Goal: Find specific page/section: Find specific page/section

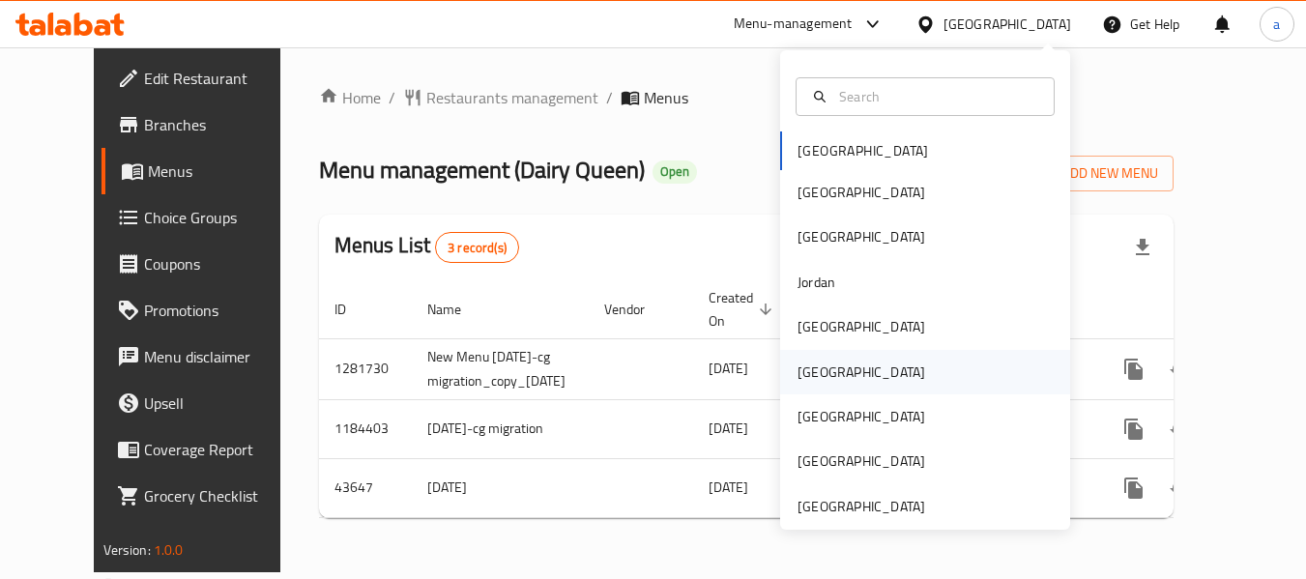
click at [838, 370] on div "[GEOGRAPHIC_DATA]" at bounding box center [925, 372] width 290 height 44
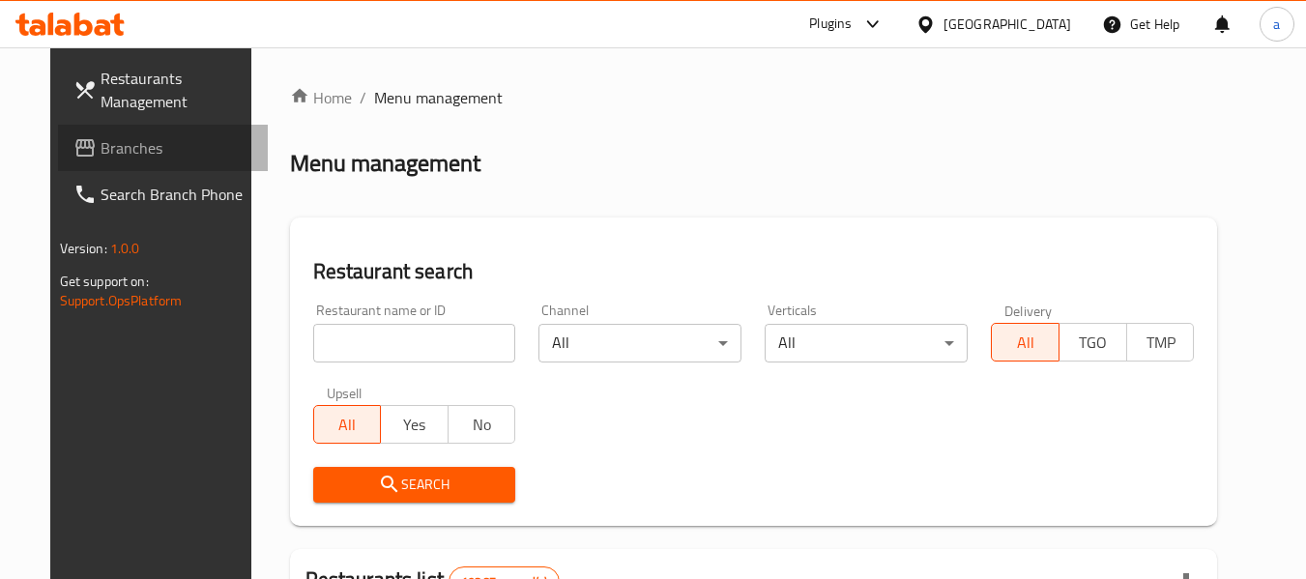
click at [101, 156] on span "Branches" at bounding box center [177, 147] width 153 height 23
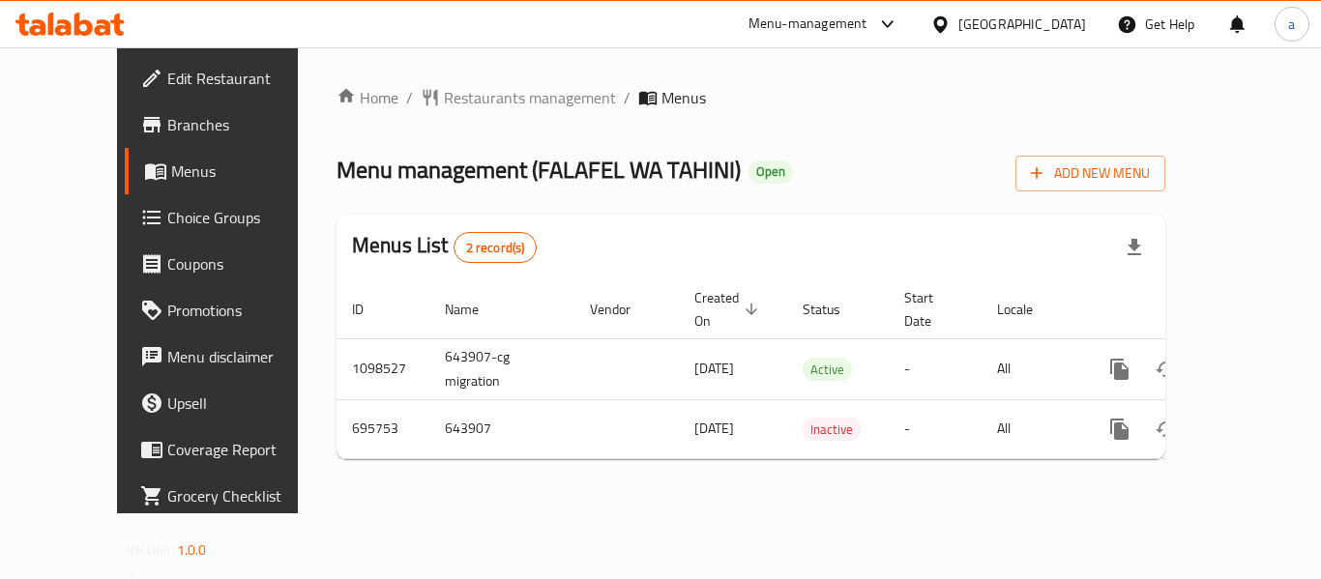
click at [1061, 21] on div "Oman" at bounding box center [1022, 24] width 128 height 21
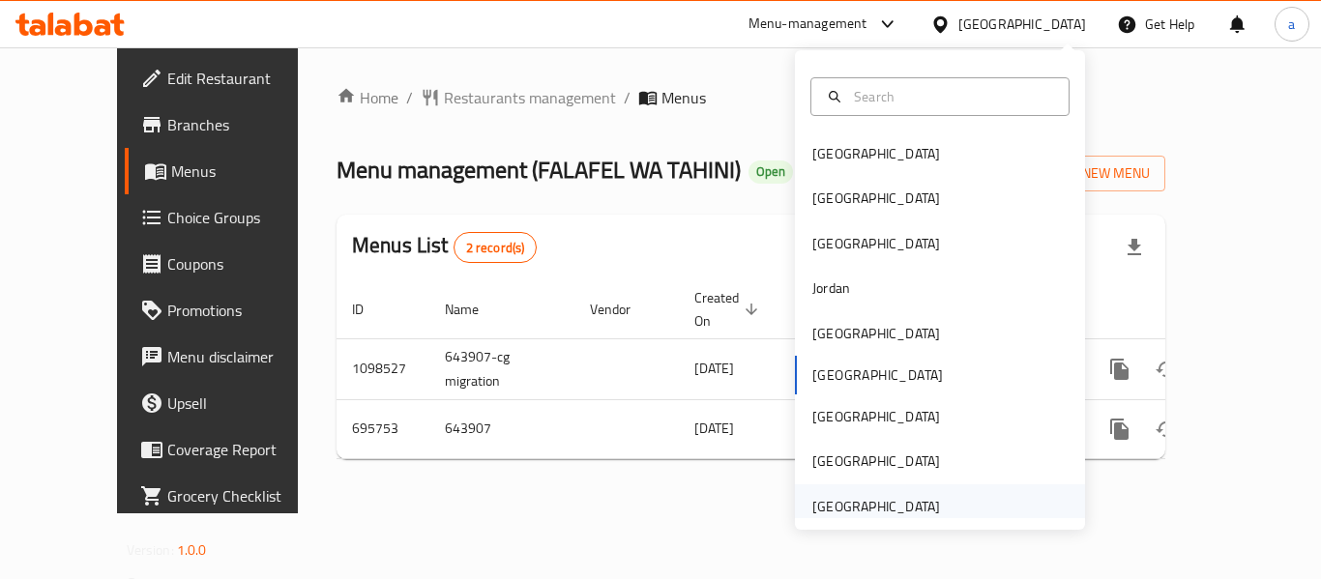
click at [861, 515] on div "United Arab Emirates" at bounding box center [876, 506] width 128 height 21
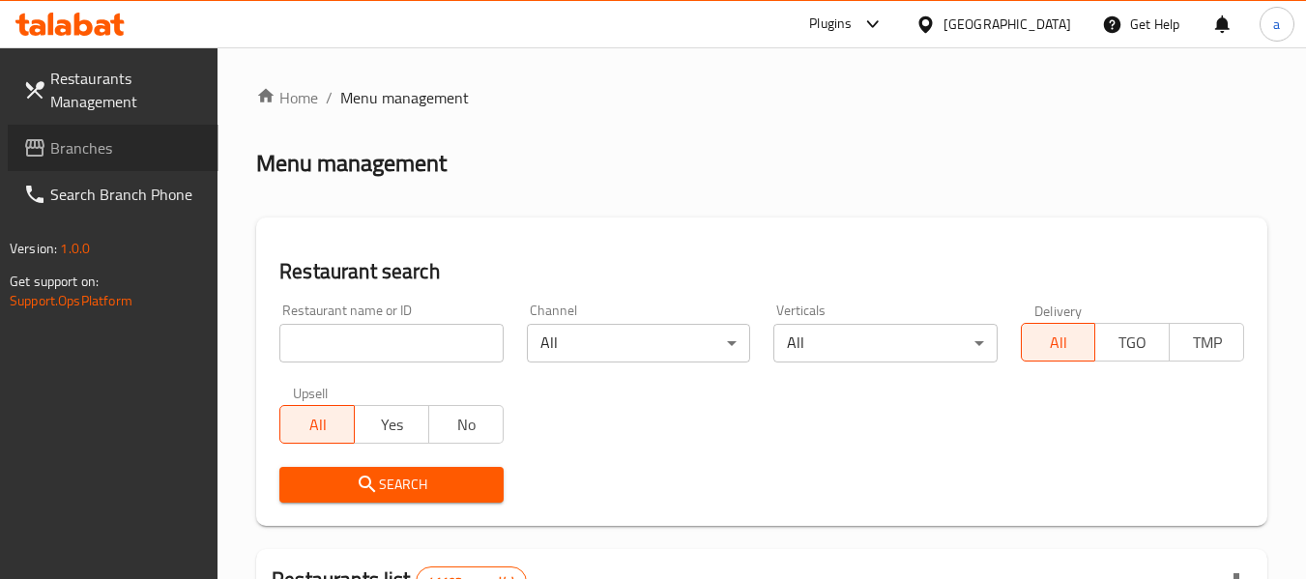
click at [110, 163] on link "Branches" at bounding box center [113, 148] width 211 height 46
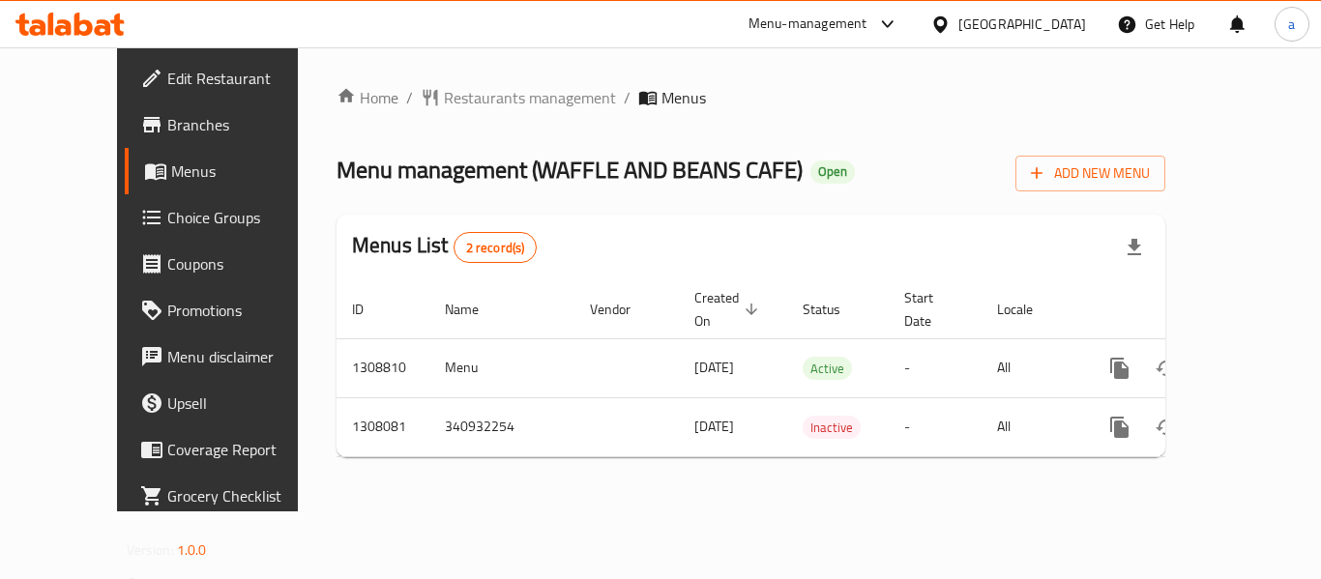
click at [1028, 17] on div "[GEOGRAPHIC_DATA]" at bounding box center [1022, 24] width 128 height 21
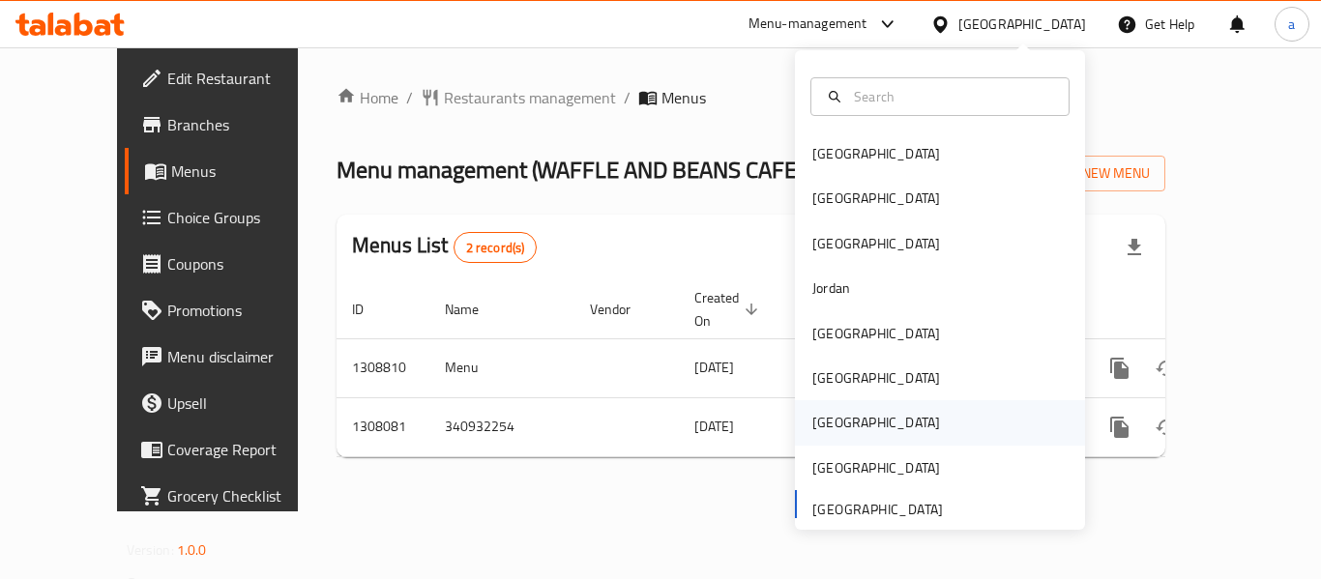
click at [838, 431] on div "[GEOGRAPHIC_DATA]" at bounding box center [876, 422] width 159 height 44
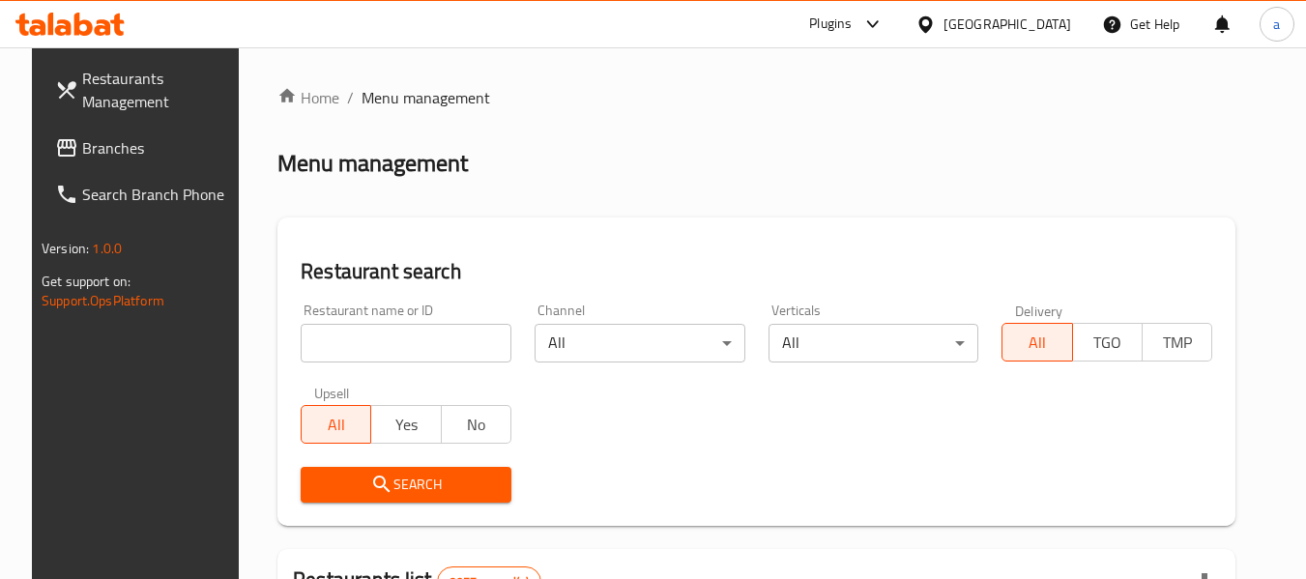
click at [54, 145] on div at bounding box center [653, 289] width 1306 height 579
click at [82, 147] on span "Branches" at bounding box center [158, 147] width 153 height 23
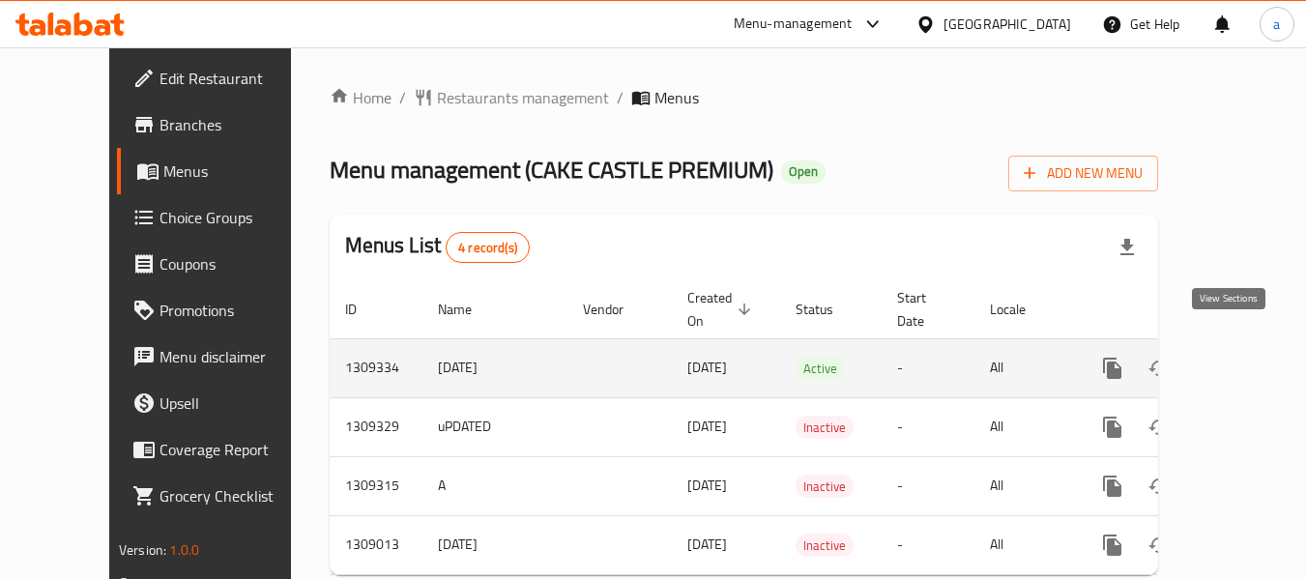
click at [1241, 345] on link "enhanced table" at bounding box center [1252, 368] width 46 height 46
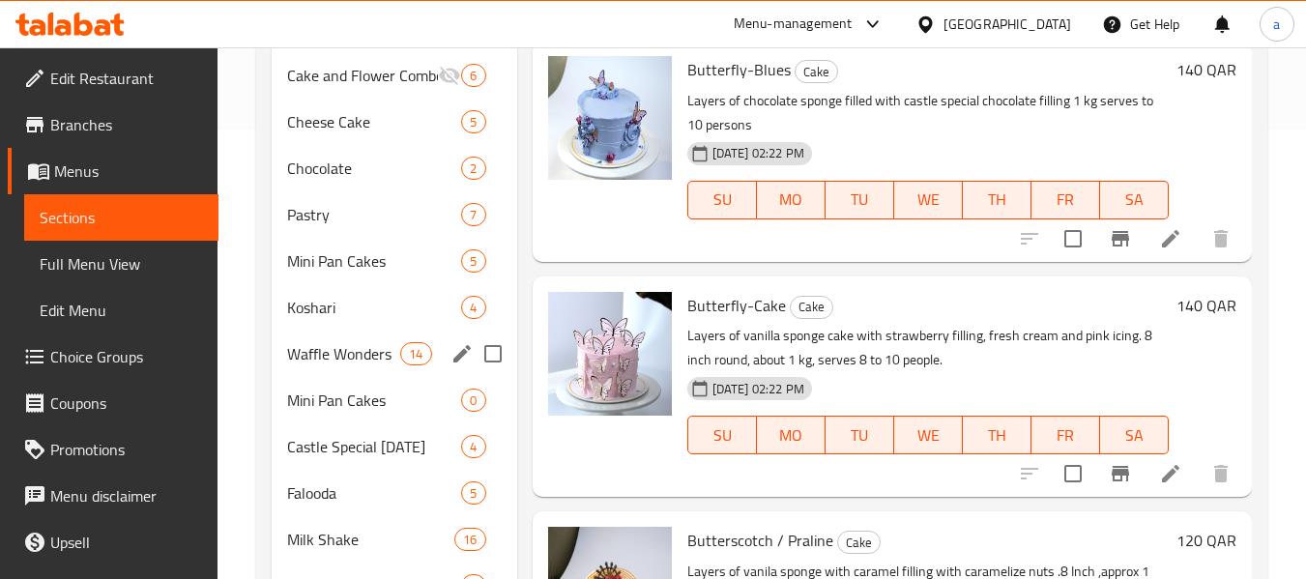
scroll to position [483, 0]
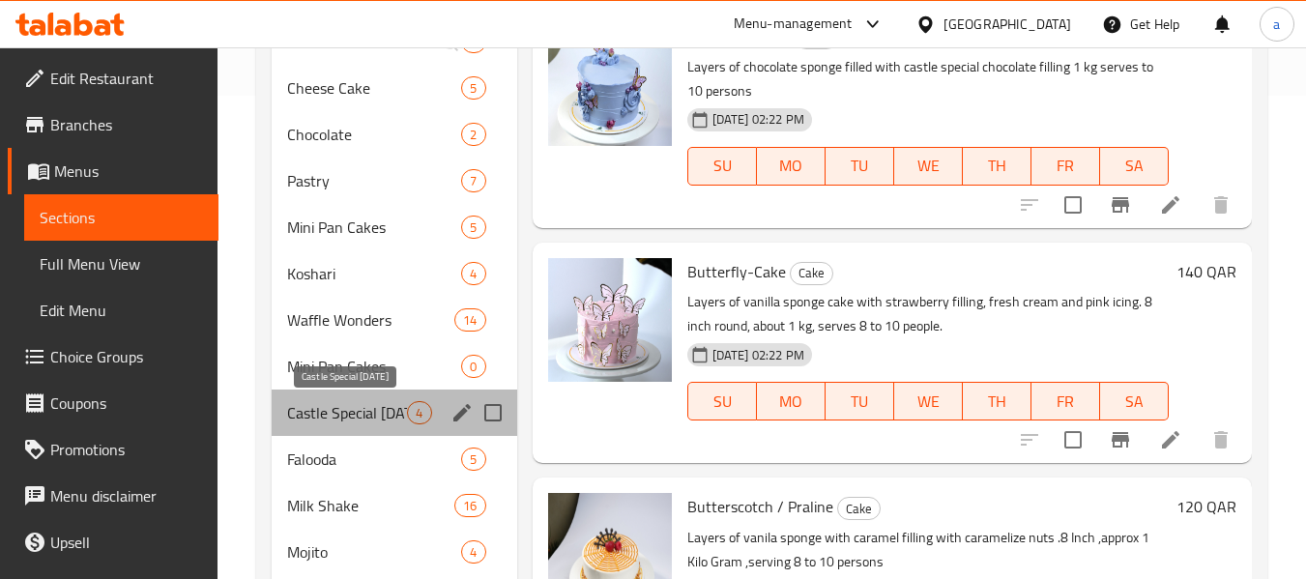
click at [362, 421] on span "Castle Special Sunday" at bounding box center [347, 412] width 120 height 23
